Goal: Information Seeking & Learning: Learn about a topic

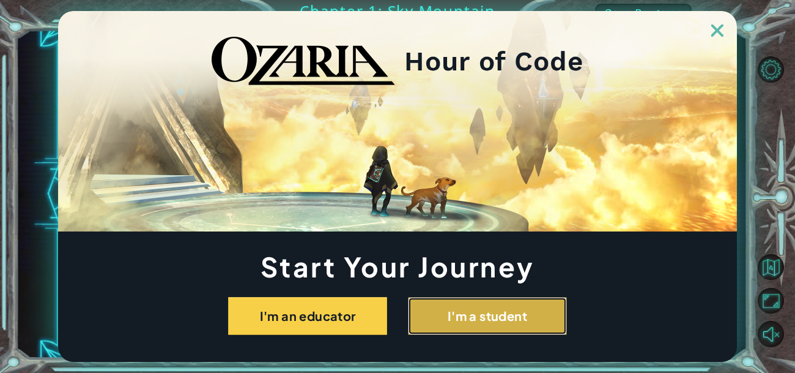
click at [424, 326] on button "I'm a student" at bounding box center [487, 316] width 159 height 38
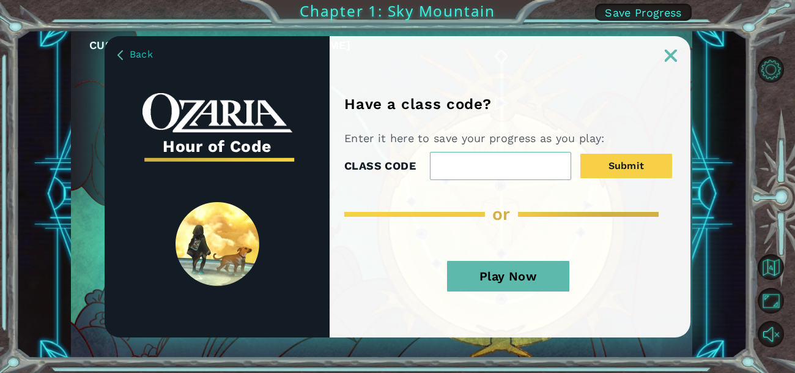
click at [490, 279] on button "Play Now" at bounding box center [508, 276] width 122 height 31
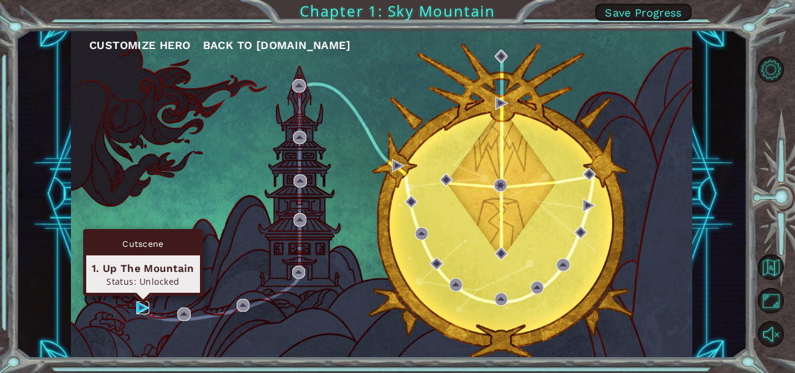
click at [136, 311] on img at bounding box center [142, 307] width 13 height 13
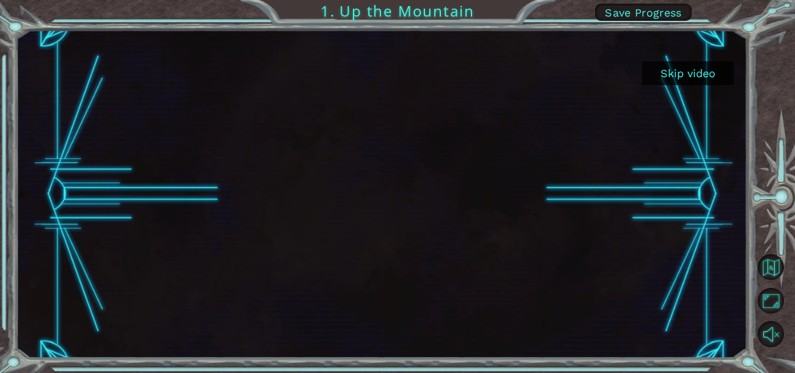
click at [693, 78] on button "Skip video" at bounding box center [688, 73] width 92 height 24
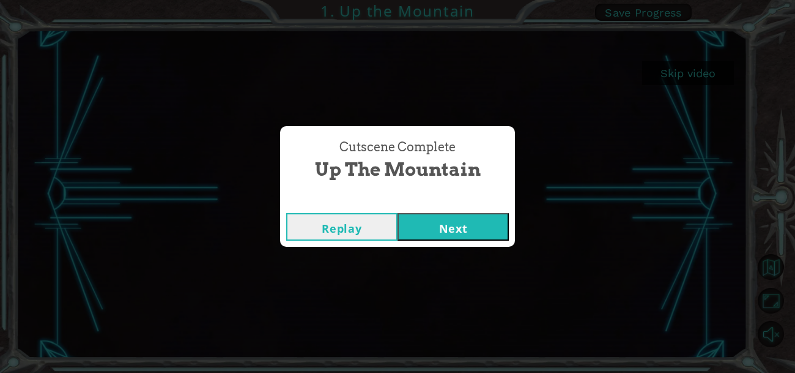
click at [466, 217] on button "Next" at bounding box center [453, 227] width 111 height 28
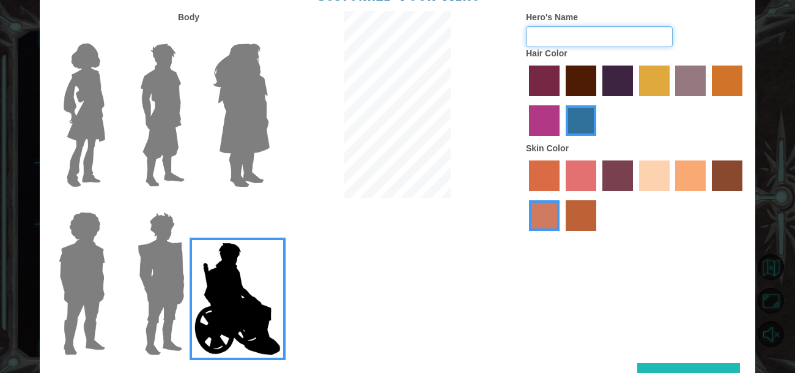
click at [618, 40] on input "Hero's Name" at bounding box center [599, 36] width 147 height 21
type input "Neythann"
click at [724, 167] on label "karma skin color" at bounding box center [727, 175] width 31 height 31
click at [708, 195] on input "karma skin color" at bounding box center [708, 195] width 0 height 0
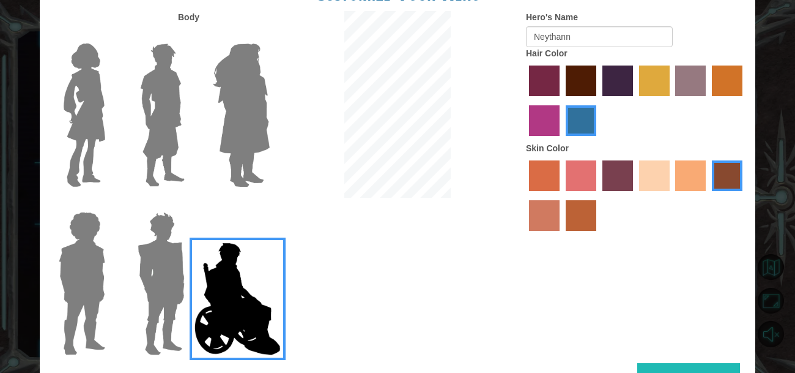
click at [679, 363] on button "Done" at bounding box center [688, 377] width 103 height 28
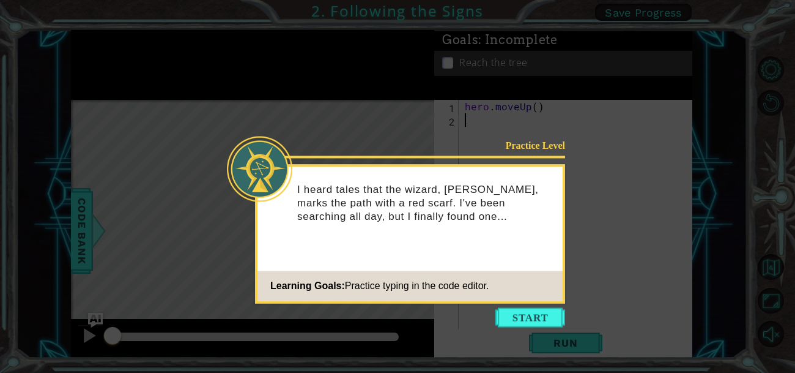
click at [519, 305] on icon at bounding box center [397, 186] width 795 height 373
click at [517, 319] on button "Start" at bounding box center [530, 317] width 70 height 20
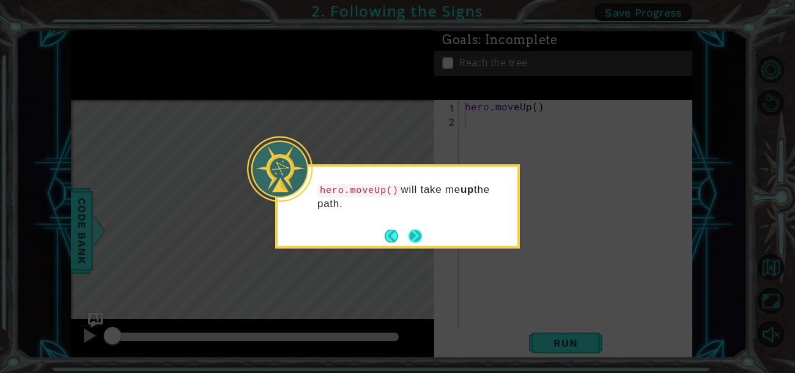
click at [410, 231] on button "Next" at bounding box center [415, 236] width 14 height 14
